Goal: Task Accomplishment & Management: Complete application form

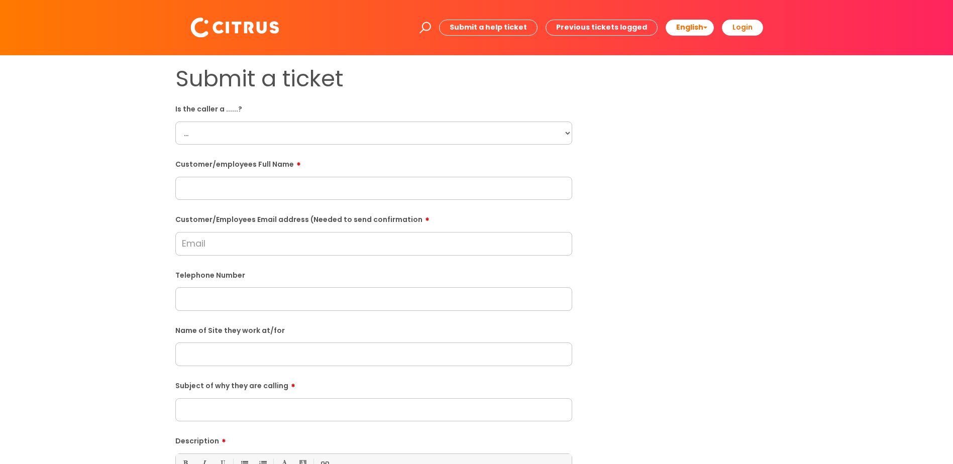
click at [276, 136] on select "... Citrus Customer Citrus Employee [DEMOGRAPHIC_DATA] Supplier" at bounding box center [373, 133] width 397 height 23
select select "Citrus Customer"
click at [175, 122] on select "... Citrus Customer Citrus Employee [DEMOGRAPHIC_DATA] Supplier" at bounding box center [373, 133] width 397 height 23
click at [250, 246] on input "Customer/Employees Email address (Needed to send confirmation" at bounding box center [373, 243] width 397 height 23
paste input "[EMAIL_ADDRESS][DOMAIN_NAME]"
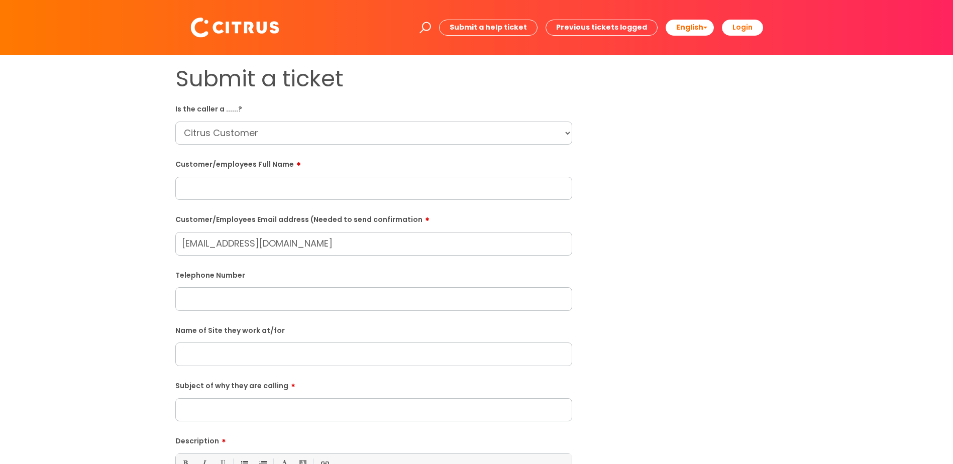
type input "[EMAIL_ADDRESS][DOMAIN_NAME]"
click at [135, 264] on div "Submit a ticket Is the caller a ......? ... Citrus Customer Citrus Employee [DE…" at bounding box center [476, 354] width 933 height 578
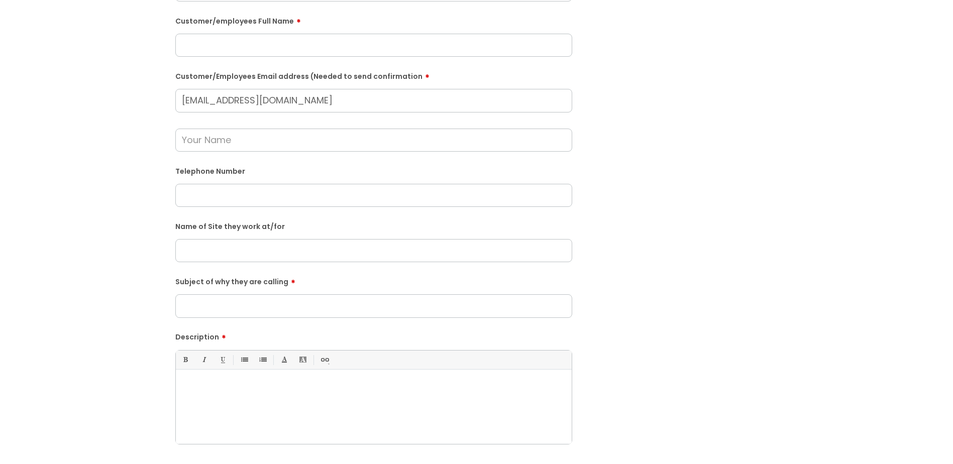
scroll to position [151, 0]
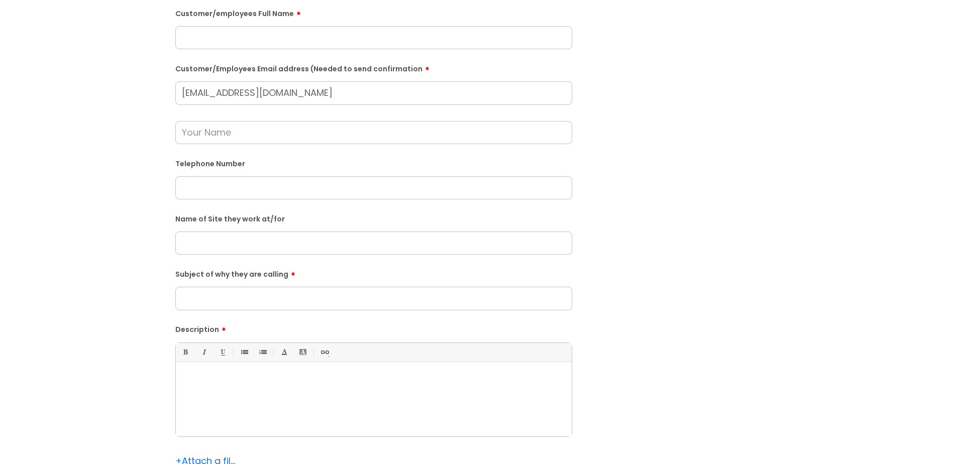
click at [433, 411] on div at bounding box center [374, 401] width 396 height 69
paste div
click at [308, 384] on p at bounding box center [373, 388] width 381 height 9
click at [469, 382] on p "[PERSON_NAME] called to clock in for his shift at 17:00. He's due to finsih at …" at bounding box center [373, 379] width 381 height 9
click at [412, 379] on p "[PERSON_NAME] called to clock in for his shift at 17:00. He's due to finsih at …" at bounding box center [373, 379] width 381 height 9
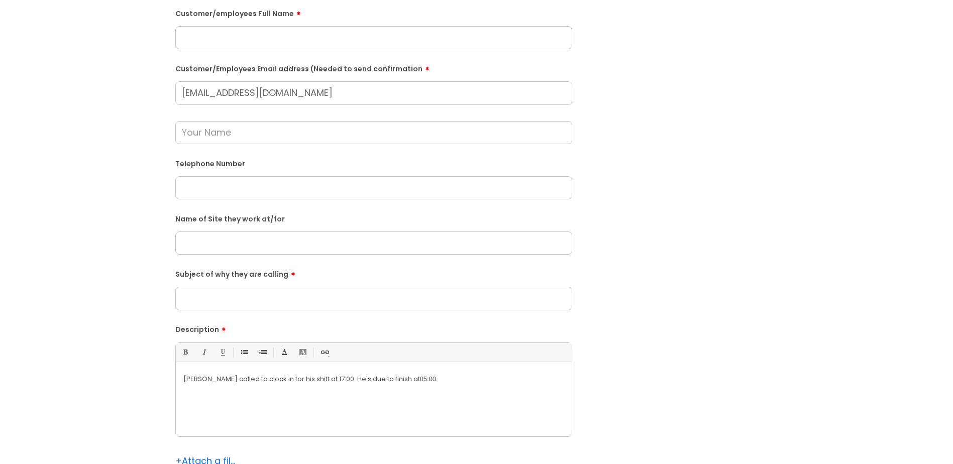
click at [305, 244] on input "text" at bounding box center [373, 243] width 397 height 23
type input "New kings Court"
click at [302, 277] on label "Subject of why they are calling" at bounding box center [373, 273] width 397 height 12
click at [302, 287] on input "Subject of why they are calling" at bounding box center [373, 298] width 397 height 23
type input "Clock In"
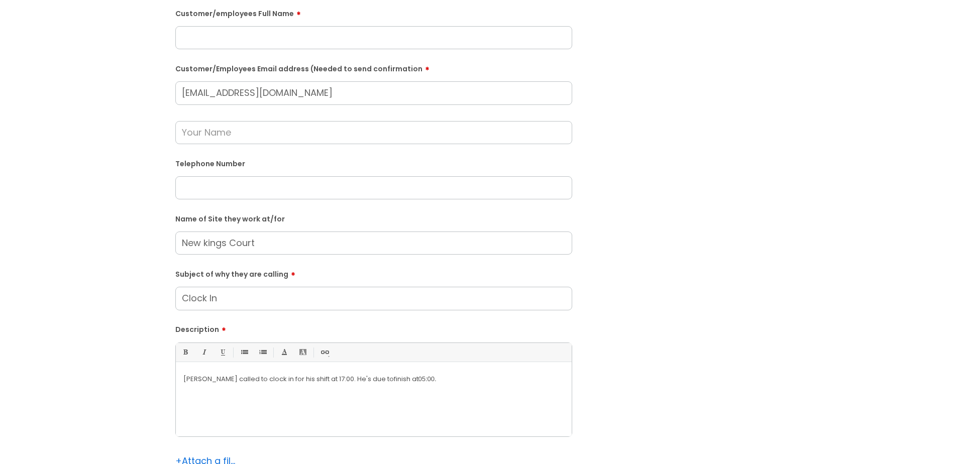
click at [135, 300] on div "Submit a ticket Is the caller a ......? ... Citrus Customer Citrus Employee [DE…" at bounding box center [476, 224] width 933 height 618
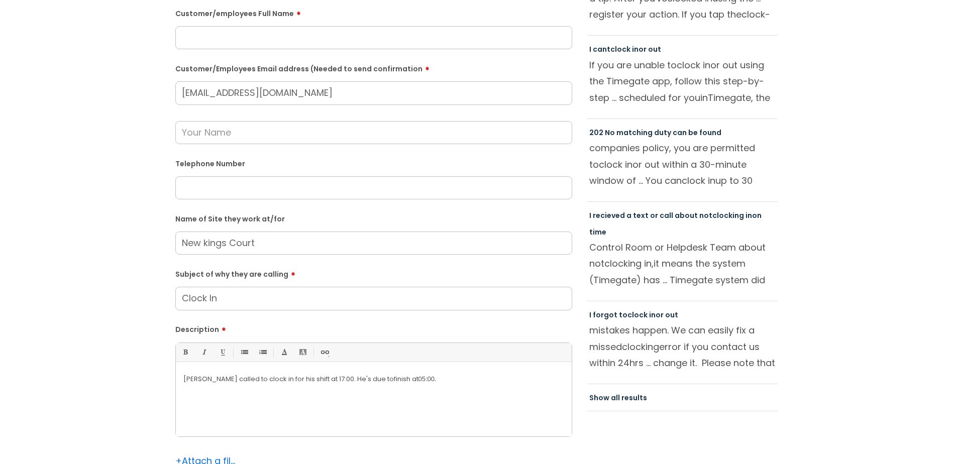
drag, startPoint x: 217, startPoint y: 185, endPoint x: 184, endPoint y: 185, distance: 33.2
click at [217, 185] on input "text" at bounding box center [373, 187] width 397 height 23
paste input "07983934574"
type input "07983934574"
click at [134, 194] on div "Submit a ticket Is the caller a ......? ... Citrus Customer Citrus Employee [DE…" at bounding box center [476, 224] width 933 height 618
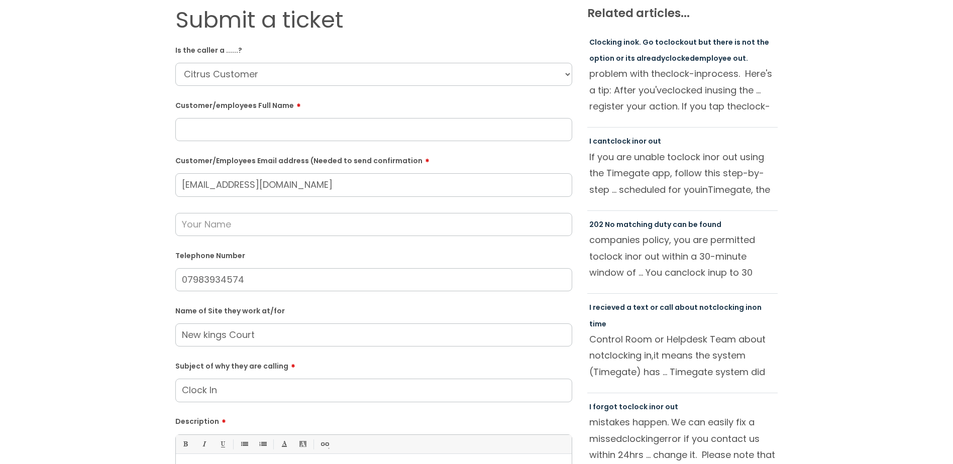
scroll to position [50, 0]
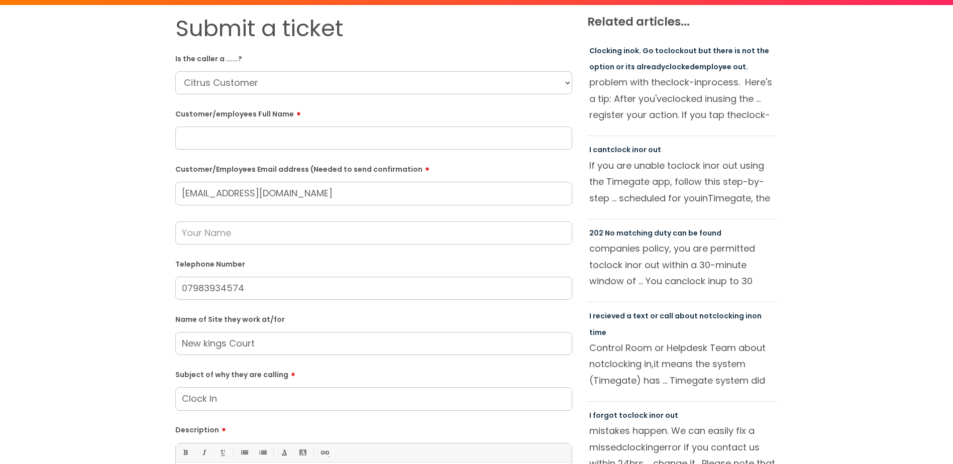
click at [250, 139] on input "text" at bounding box center [373, 138] width 397 height 23
paste input "[PERSON_NAME]"
type input "[PERSON_NAME]"
click at [156, 137] on div "Submit a ticket Is the caller a ......? ... Citrus Customer Citrus Employee [DE…" at bounding box center [476, 324] width 933 height 618
click at [194, 234] on input "text" at bounding box center [373, 233] width 397 height 23
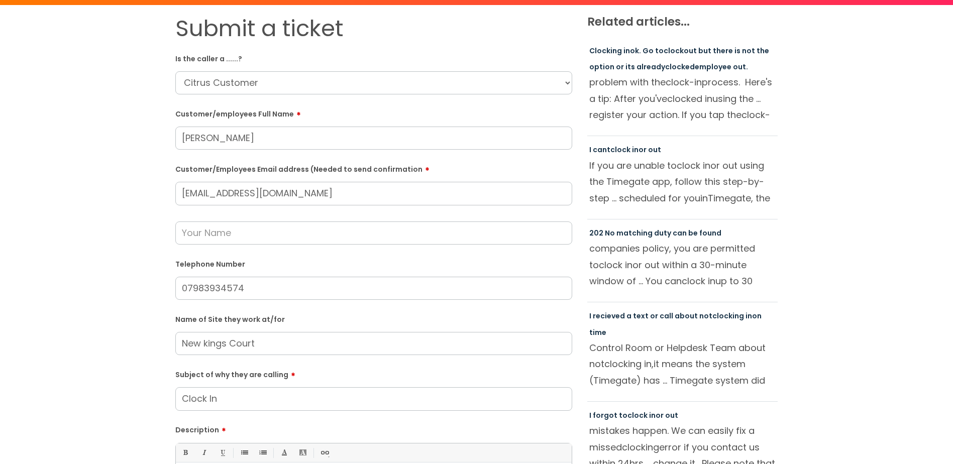
paste input "[PERSON_NAME]"
type input "[PERSON_NAME]"
click at [135, 259] on div "Submit a ticket Is the caller a ......? ... Citrus Customer Citrus Employee [DE…" at bounding box center [476, 324] width 933 height 618
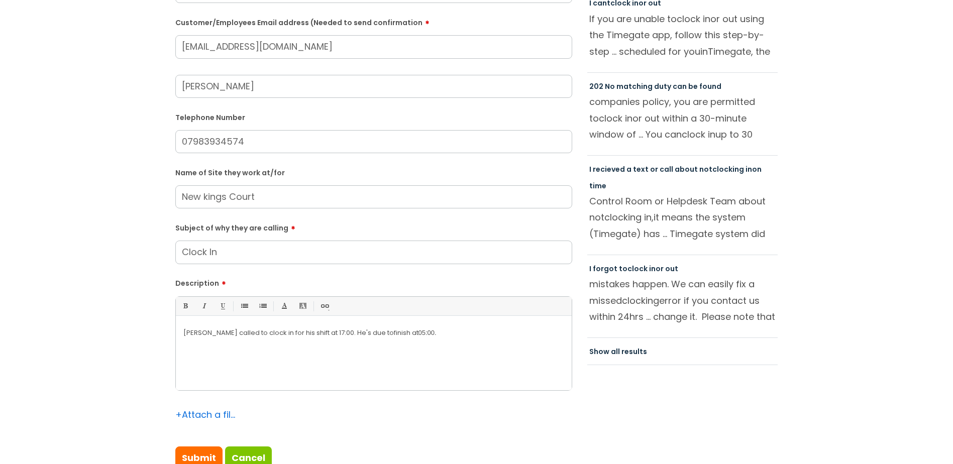
scroll to position [251, 0]
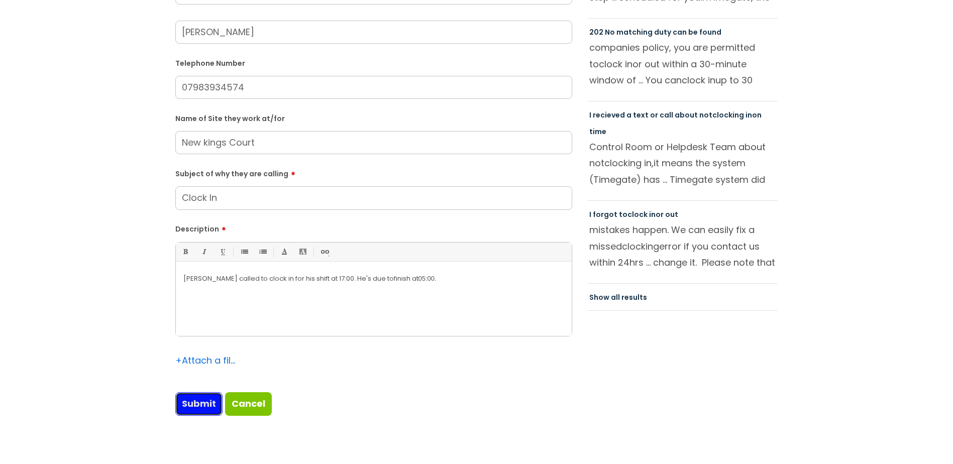
click at [202, 406] on input "Submit" at bounding box center [198, 403] width 47 height 23
type input "Please Wait..."
